Goal: Task Accomplishment & Management: Manage account settings

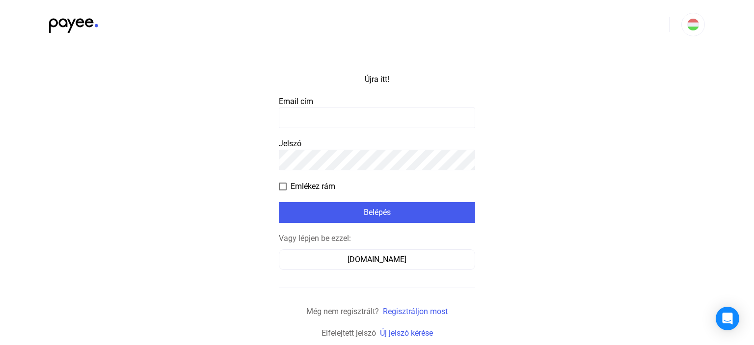
drag, startPoint x: 0, startPoint y: 0, endPoint x: 306, endPoint y: 100, distance: 322.4
click at [306, 100] on font "Email cím" at bounding box center [296, 101] width 34 height 9
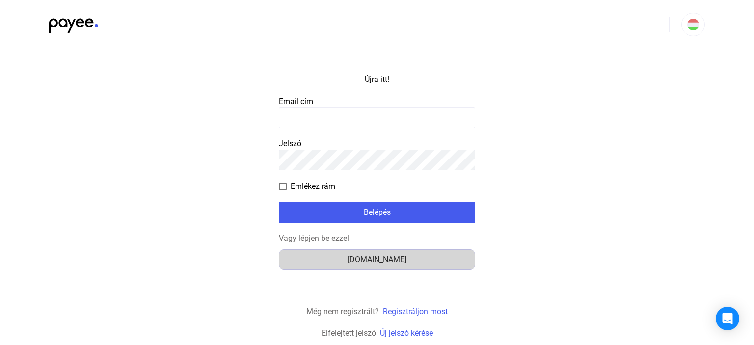
click at [371, 263] on font "[DOMAIN_NAME]" at bounding box center [377, 259] width 59 height 9
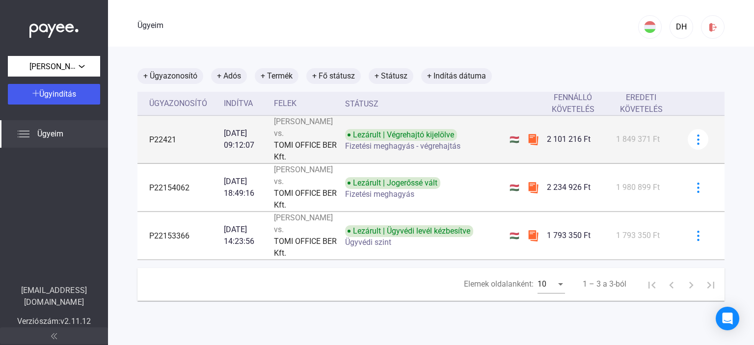
click at [527, 145] on img at bounding box center [533, 140] width 12 height 12
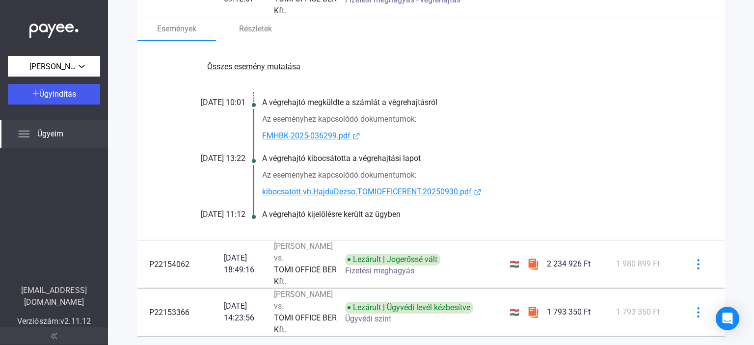
scroll to position [159, 0]
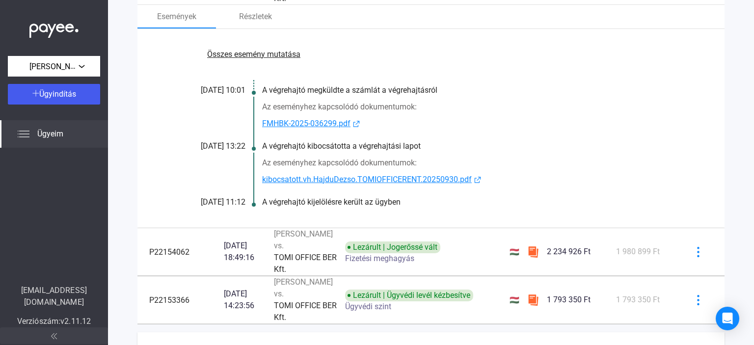
click at [336, 128] on font "FMHBK-2025-036299.pdf" at bounding box center [306, 123] width 88 height 9
click at [335, 184] on font "kibocsatott.vh.HajduDezso.TOMIOFFICERENT.20250930.pdf" at bounding box center [367, 179] width 210 height 9
